Goal: Task Accomplishment & Management: Use online tool/utility

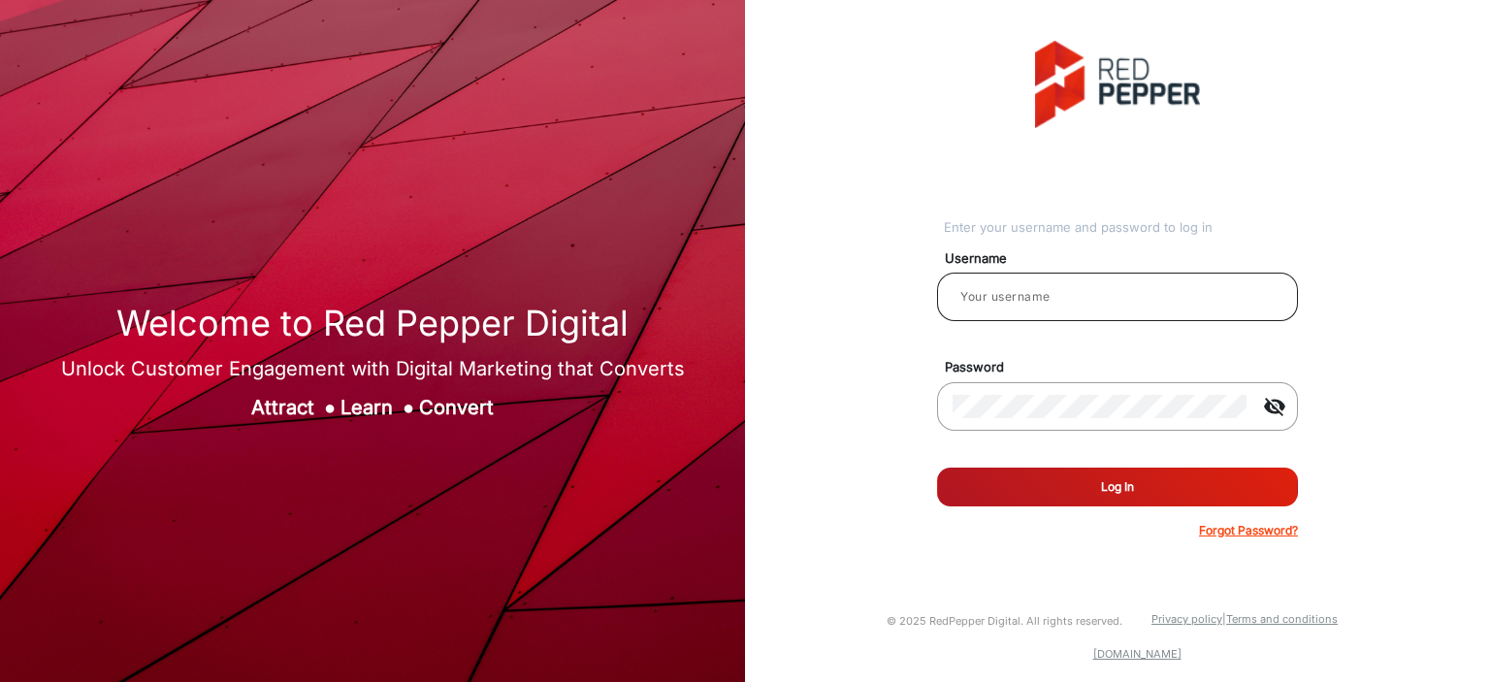
click at [1050, 305] on input "email" at bounding box center [1117, 296] width 330 height 23
type input "Balaji"
click at [1119, 486] on button "Log In" at bounding box center [1117, 486] width 361 height 39
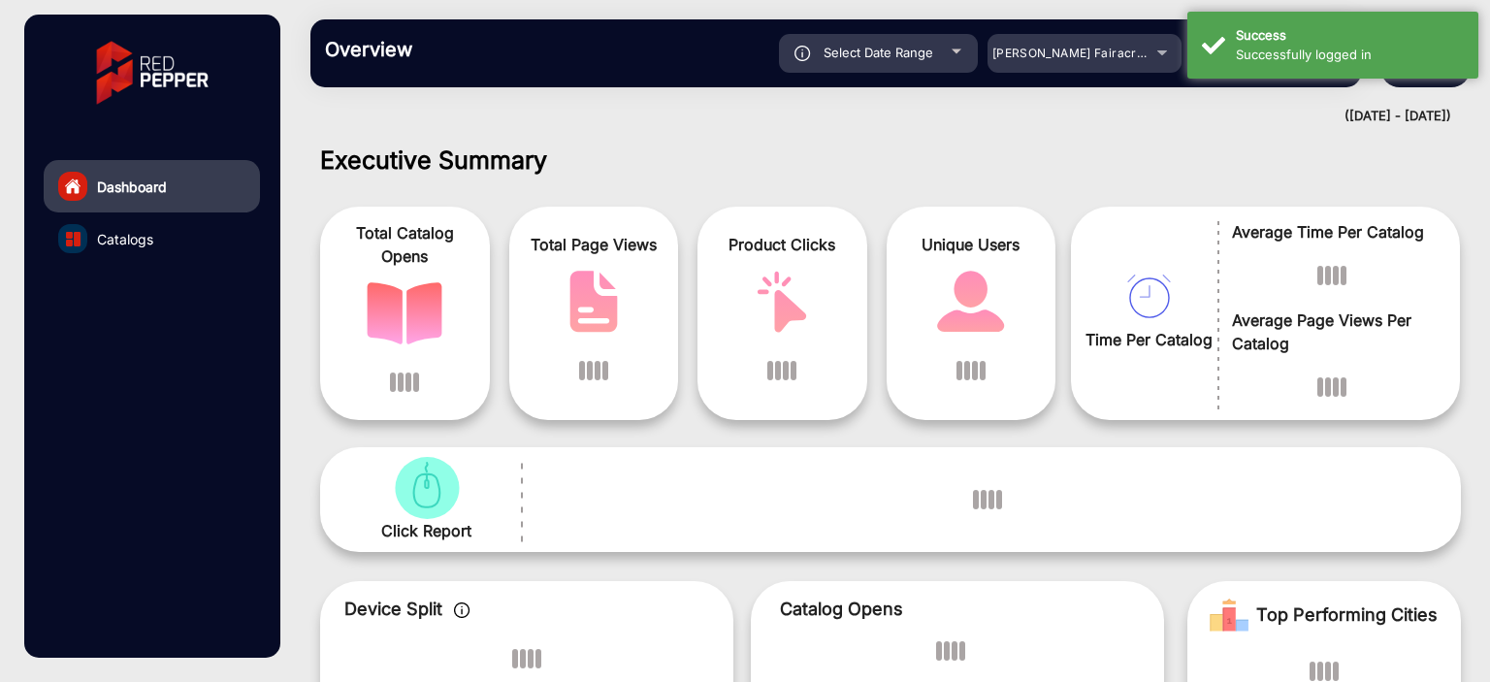
scroll to position [15, 0]
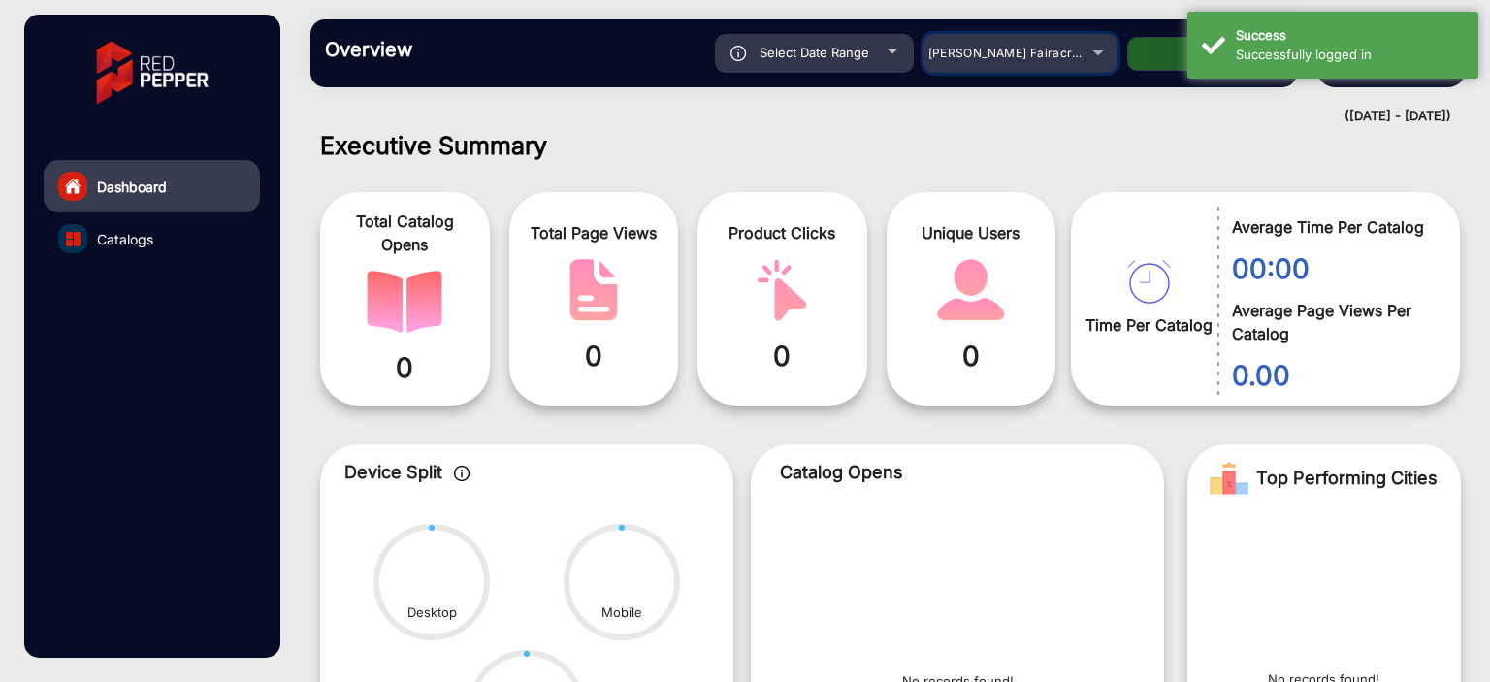
click at [1000, 64] on div "[PERSON_NAME] Fairacre Farms" at bounding box center [1005, 53] width 155 height 23
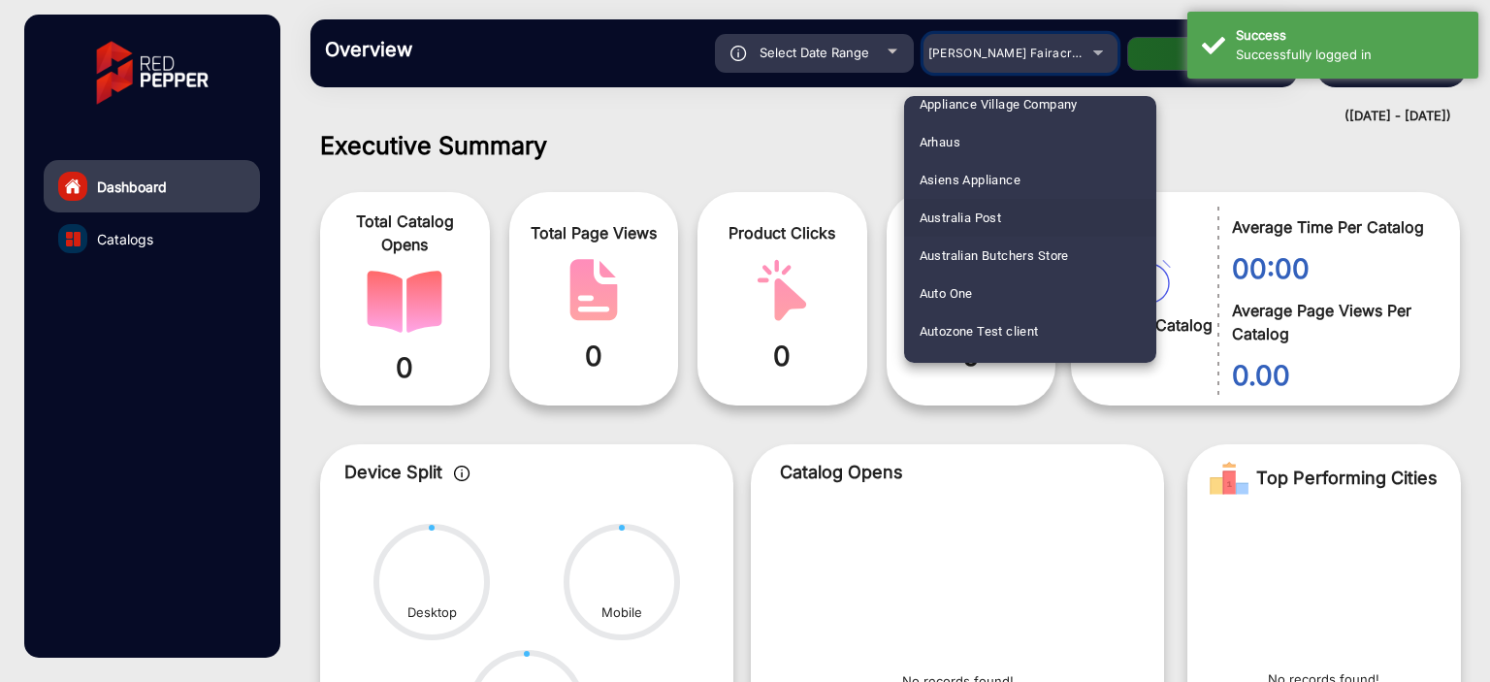
scroll to position [322, 0]
click at [974, 140] on mat-option "Arhaus" at bounding box center [1030, 141] width 252 height 38
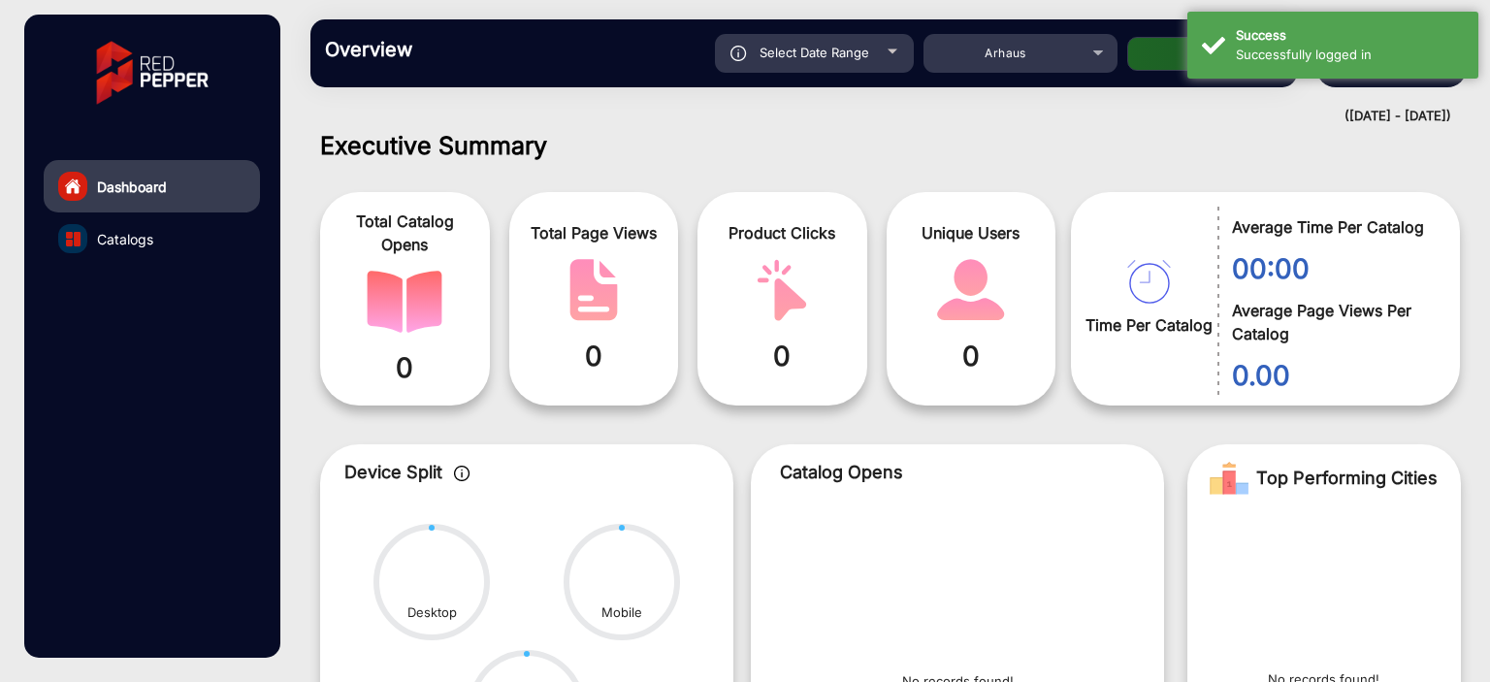
click at [1153, 57] on button "Apply" at bounding box center [1204, 54] width 155 height 34
type input "[DATE]"
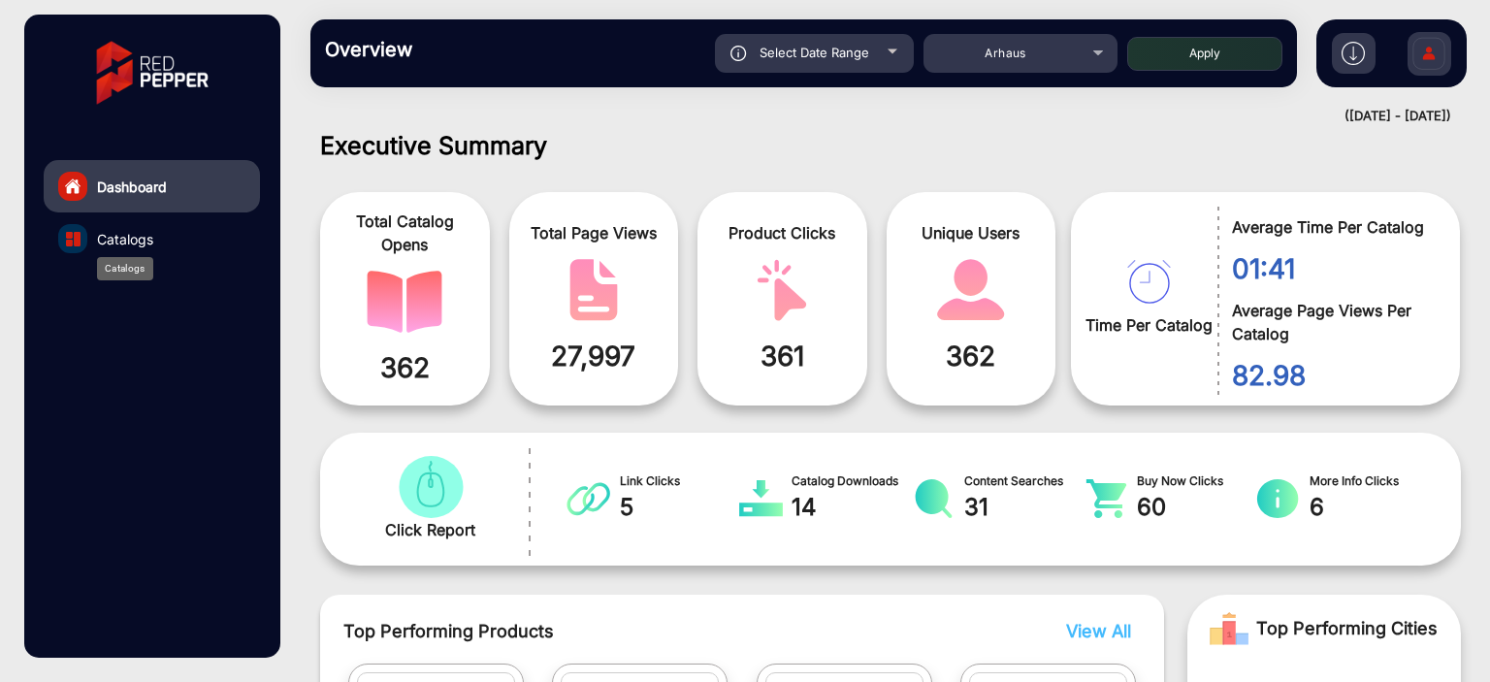
click at [136, 232] on span "Catalogs" at bounding box center [125, 239] width 56 height 20
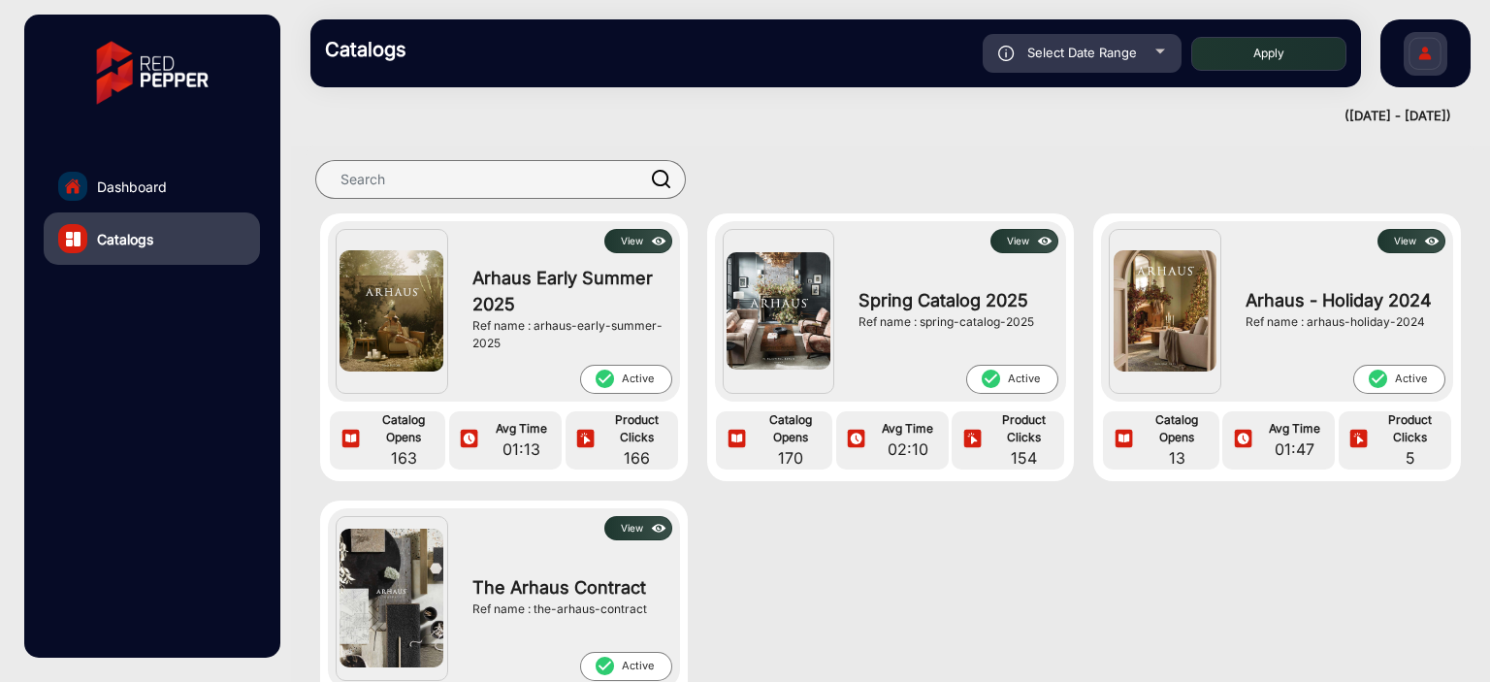
click at [633, 232] on button "View" at bounding box center [638, 241] width 68 height 24
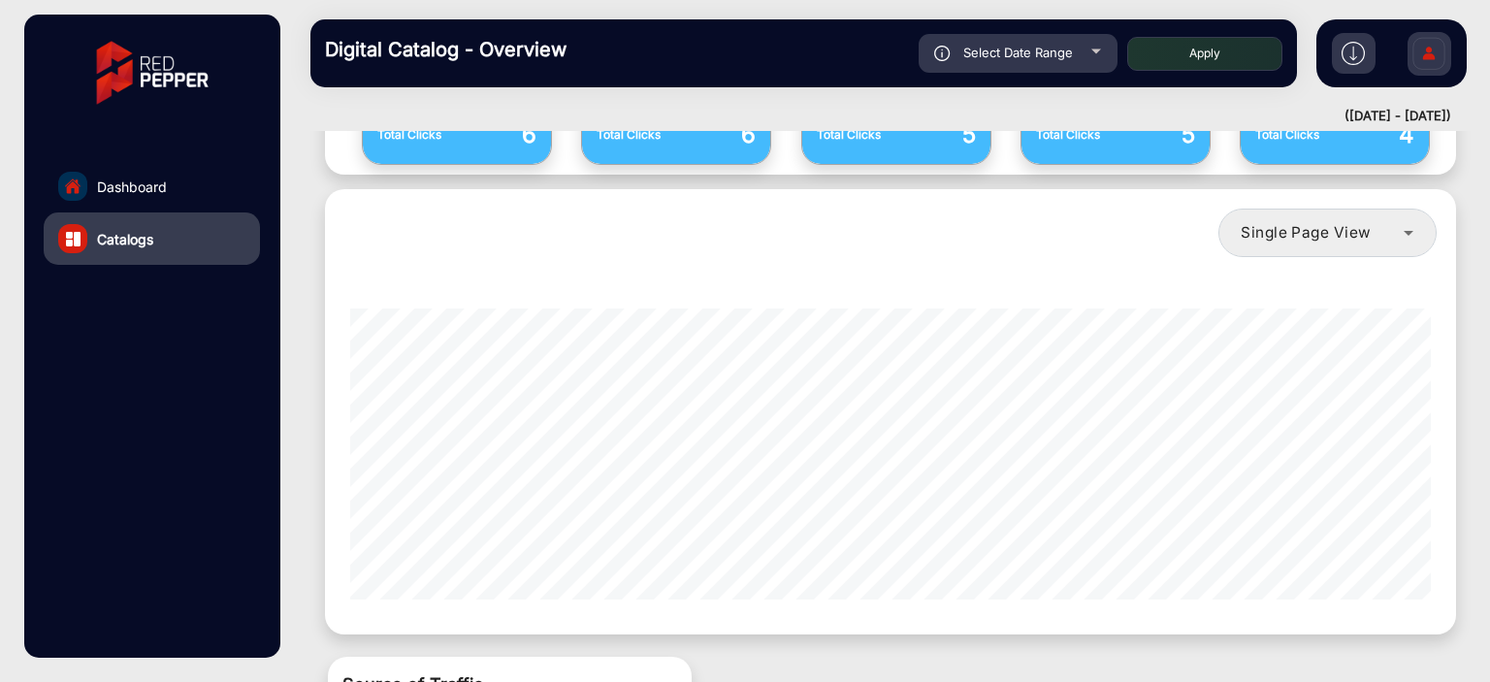
scroll to position [1572, 0]
click at [1366, 222] on div "Single Page View" at bounding box center [1321, 233] width 162 height 23
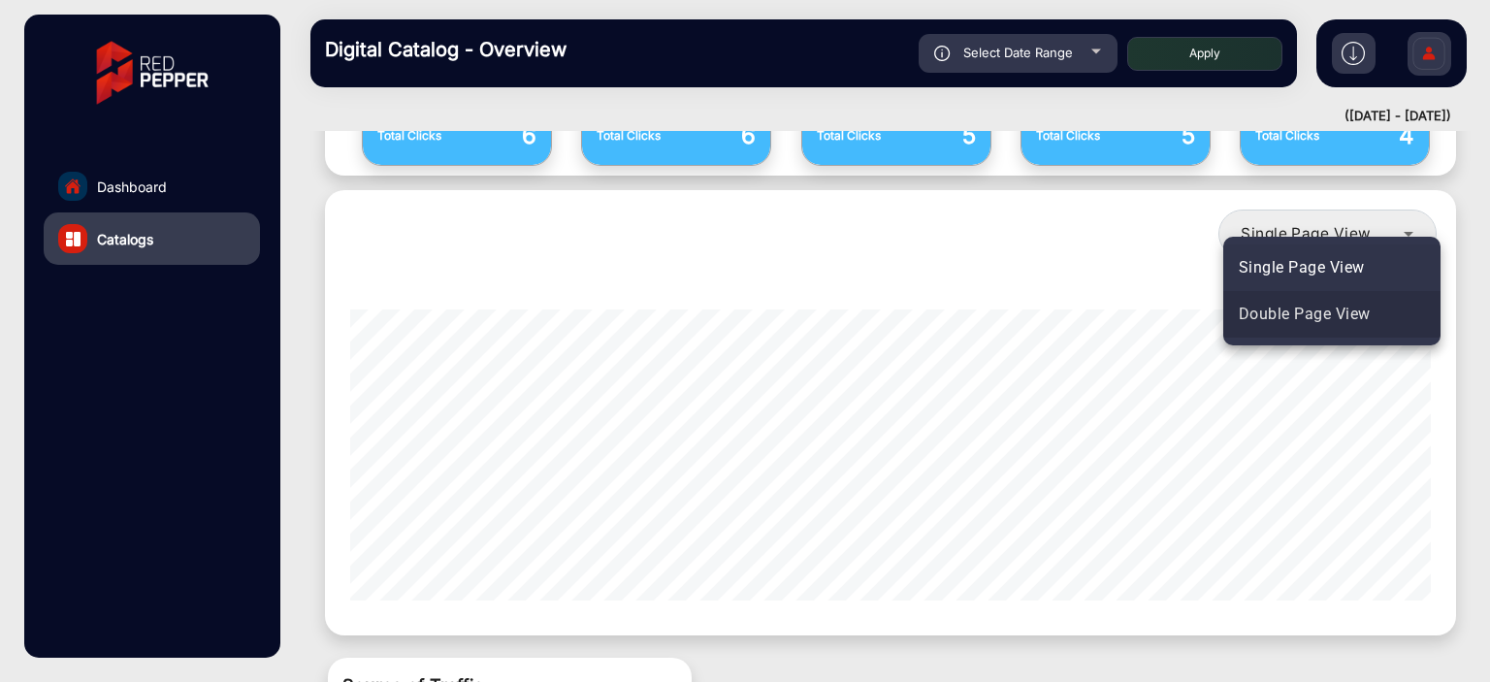
click at [1318, 321] on span "Double Page View" at bounding box center [1304, 314] width 132 height 23
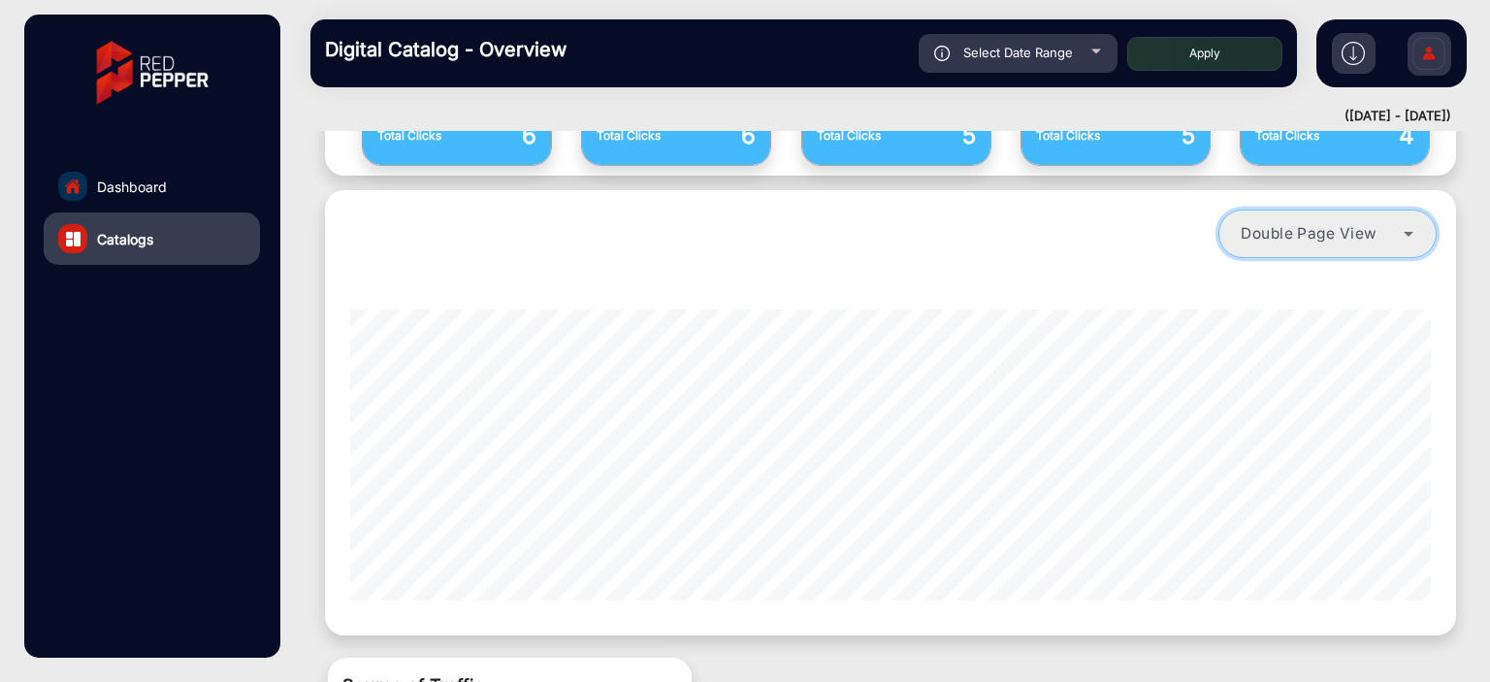
click at [1330, 224] on span "Double Page View" at bounding box center [1308, 233] width 137 height 18
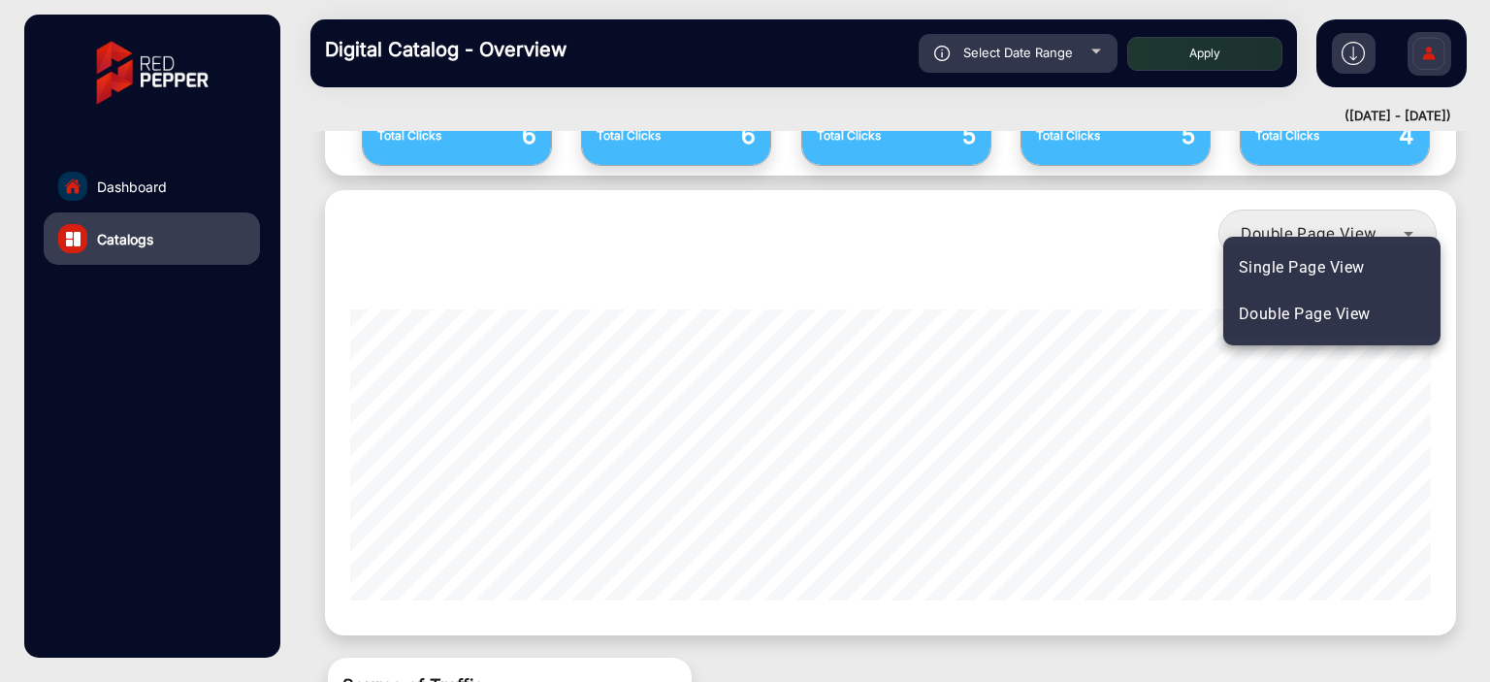
click at [1320, 258] on span "Single Page View" at bounding box center [1301, 267] width 126 height 23
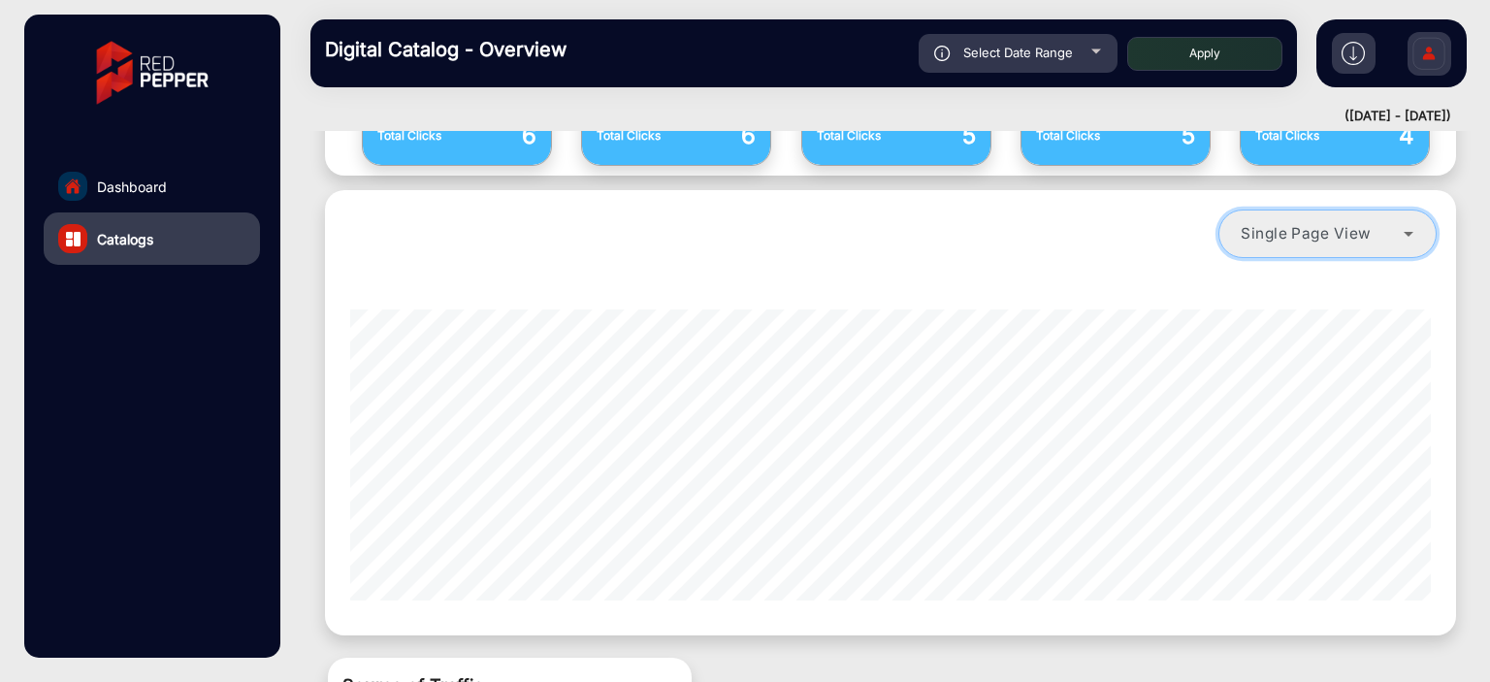
click at [1327, 211] on mat-select "Single Page View" at bounding box center [1327, 233] width 218 height 48
click at [1313, 224] on span "Single Page View" at bounding box center [1305, 233] width 131 height 18
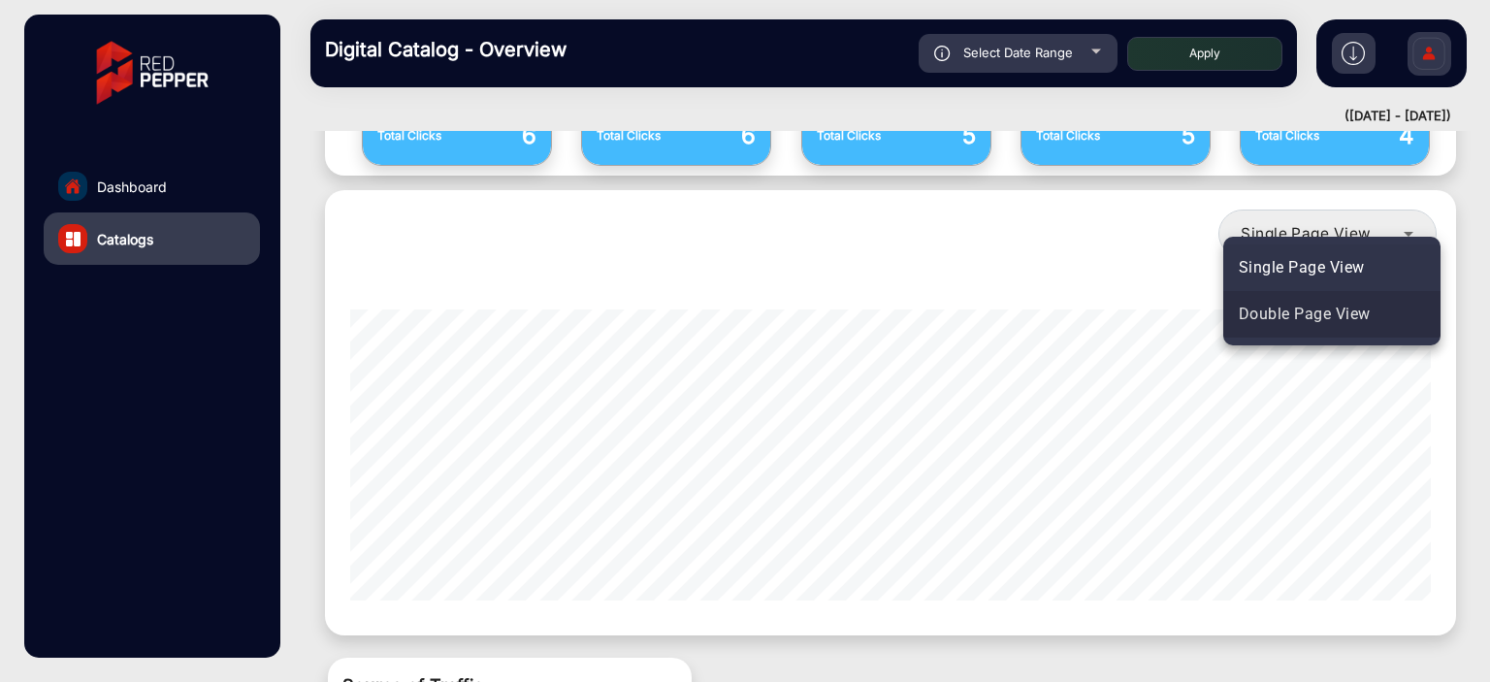
click at [1291, 305] on span "Double Page View" at bounding box center [1304, 314] width 132 height 23
